Goal: Task Accomplishment & Management: Manage account settings

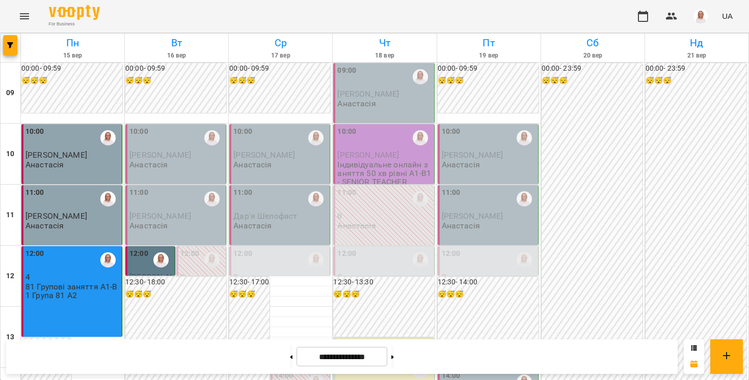
scroll to position [521, 0]
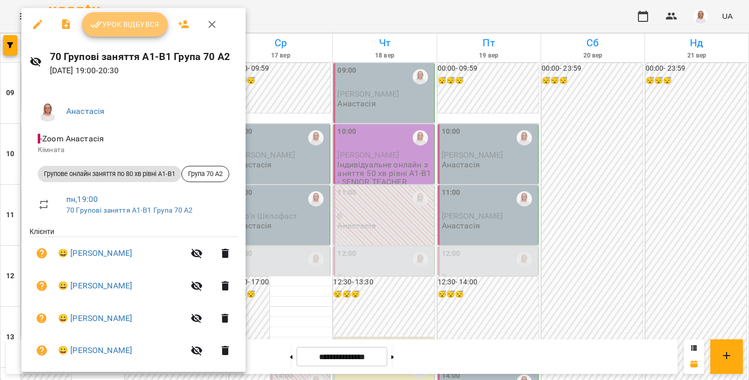
click at [122, 28] on span "Урок відбувся" at bounding box center [124, 24] width 69 height 12
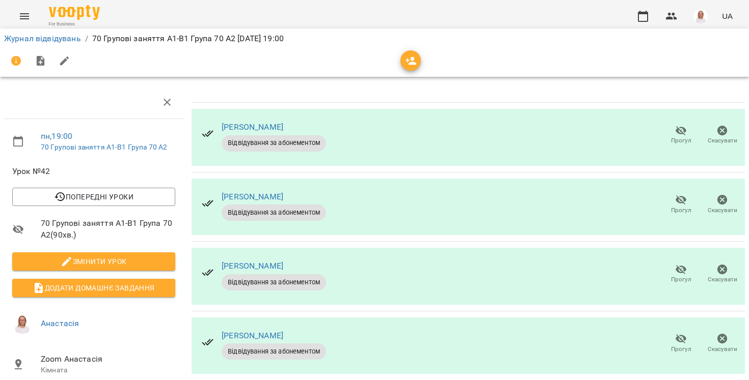
scroll to position [12, 0]
click at [53, 37] on link "Журнал відвідувань" at bounding box center [42, 39] width 77 height 10
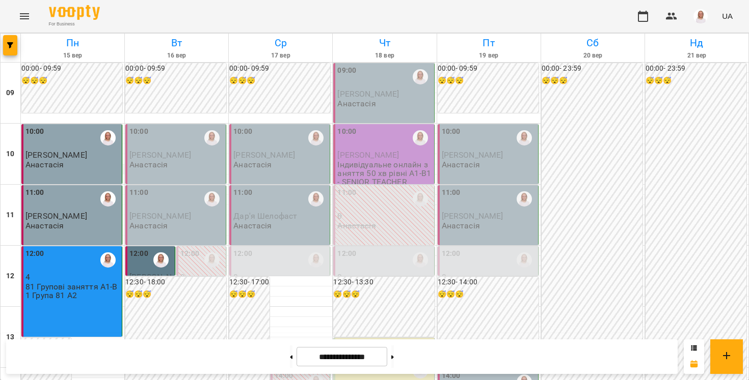
scroll to position [584, 0]
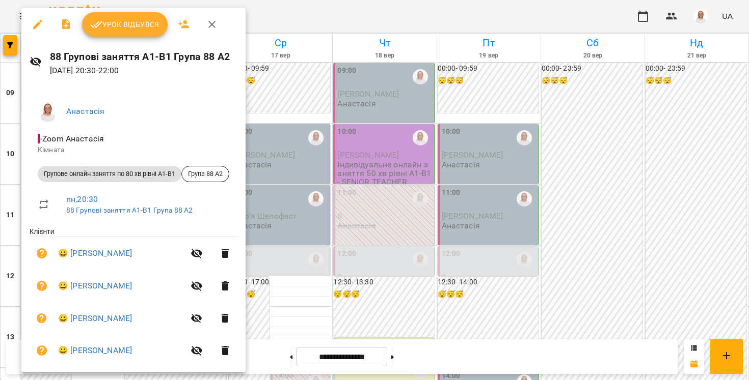
click at [141, 22] on span "Урок відбувся" at bounding box center [124, 24] width 69 height 12
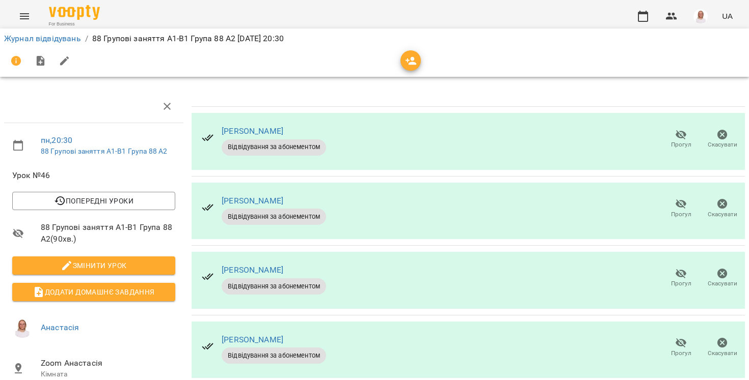
click at [679, 141] on span "Прогул" at bounding box center [681, 145] width 20 height 9
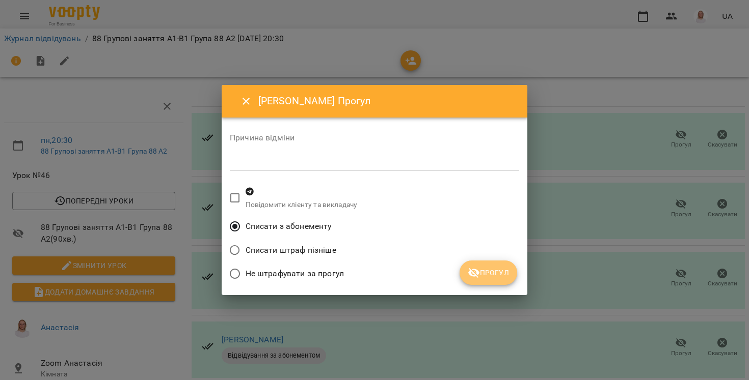
click at [478, 281] on button "Прогул" at bounding box center [488, 273] width 58 height 24
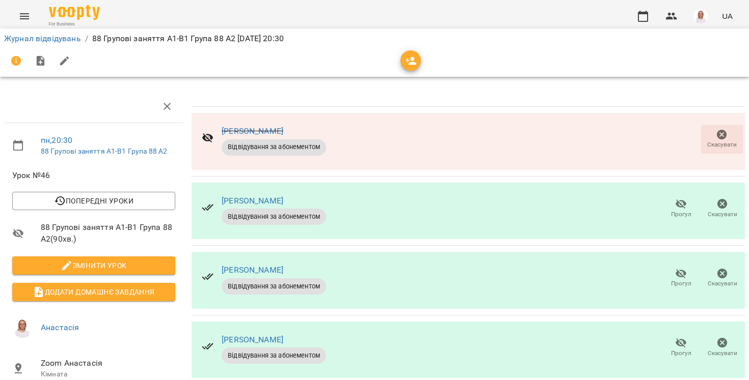
click at [681, 201] on icon "button" at bounding box center [680, 205] width 11 height 10
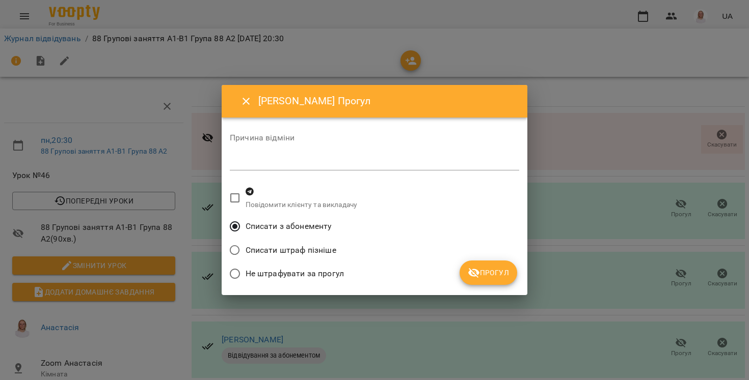
click at [480, 271] on span "Прогул" at bounding box center [488, 273] width 41 height 12
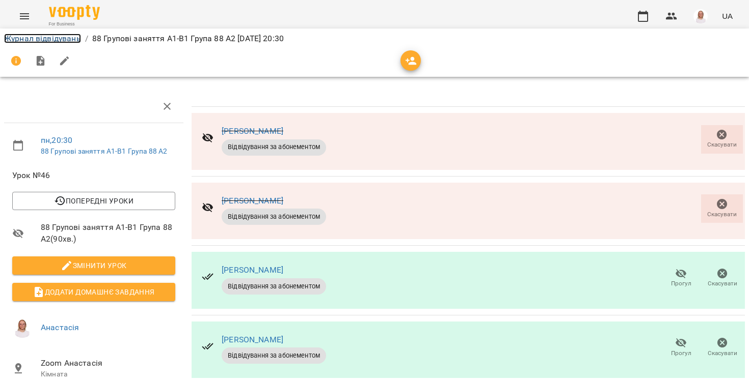
click at [39, 37] on link "Журнал відвідувань" at bounding box center [42, 39] width 77 height 10
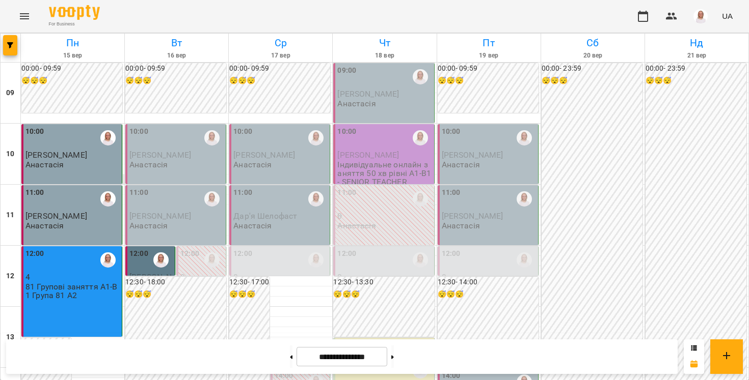
scroll to position [575, 0]
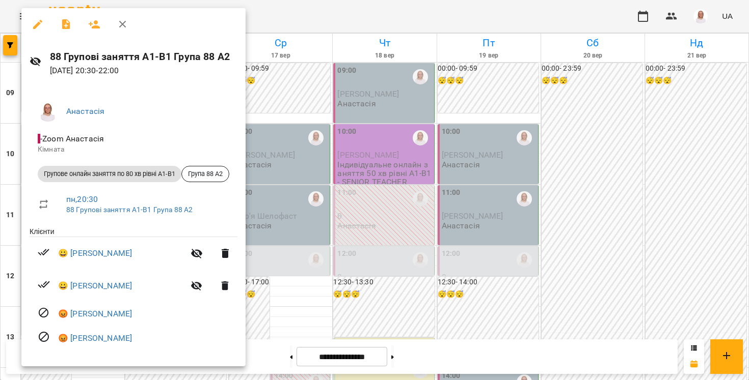
click at [5, 263] on div at bounding box center [374, 190] width 749 height 380
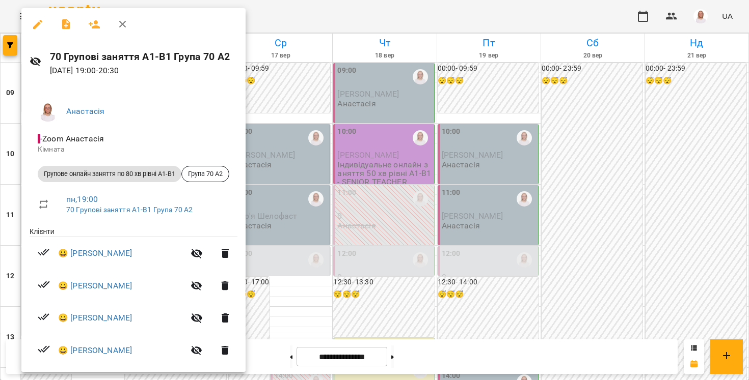
scroll to position [12, 0]
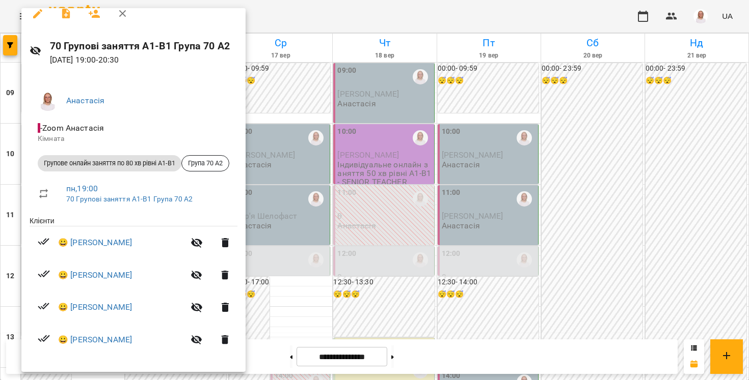
click at [6, 265] on div at bounding box center [374, 190] width 749 height 380
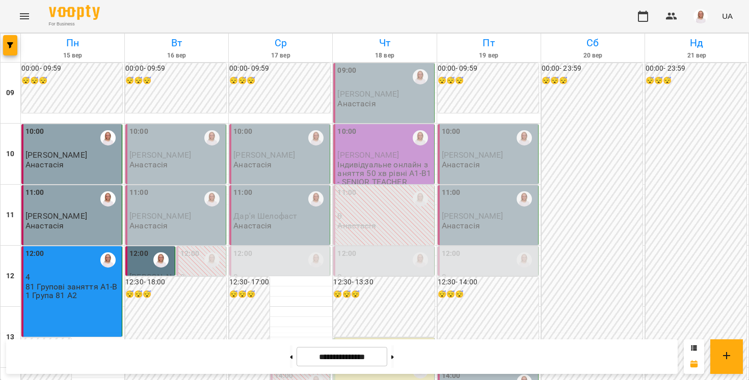
scroll to position [0, 0]
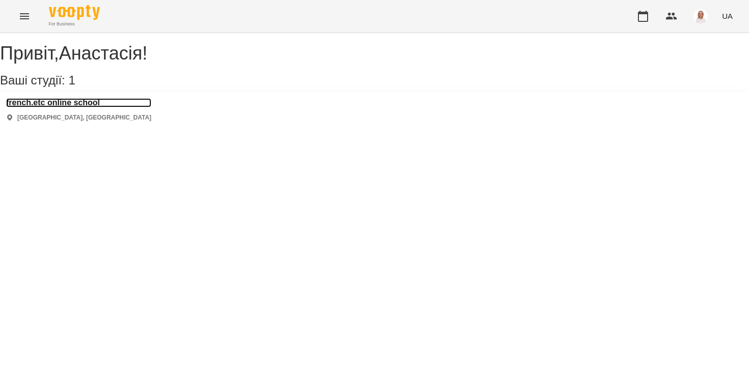
click at [69, 107] on h3 "french.etc online school" at bounding box center [78, 102] width 145 height 9
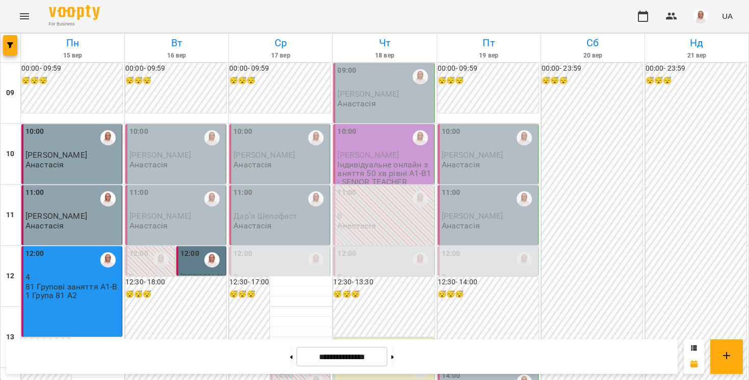
scroll to position [542, 0]
